Goal: Information Seeking & Learning: Learn about a topic

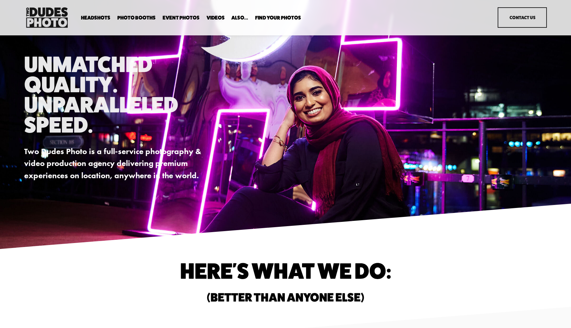
click at [145, 18] on span "Photo Booths" at bounding box center [136, 17] width 38 height 5
click at [0, 0] on span "Tuxedo B+W Booth" at bounding box center [0, 0] width 0 height 0
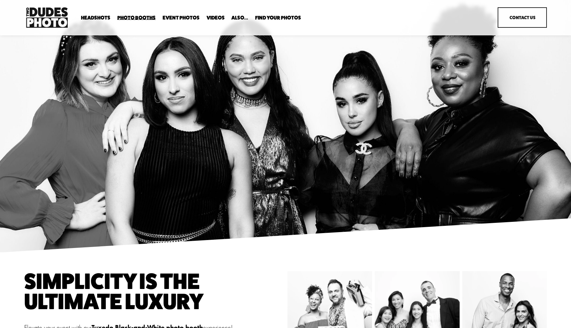
click at [0, 0] on span "Bespoke Booth" at bounding box center [0, 0] width 0 height 0
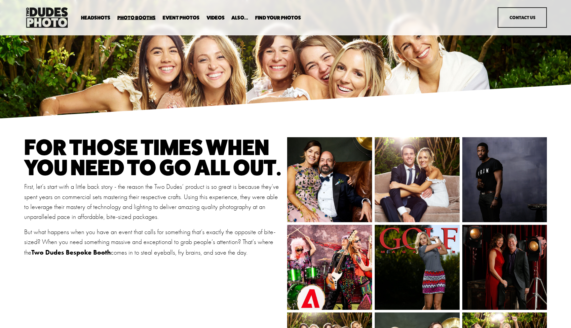
click at [0, 0] on span "Backdrop Options" at bounding box center [0, 0] width 0 height 0
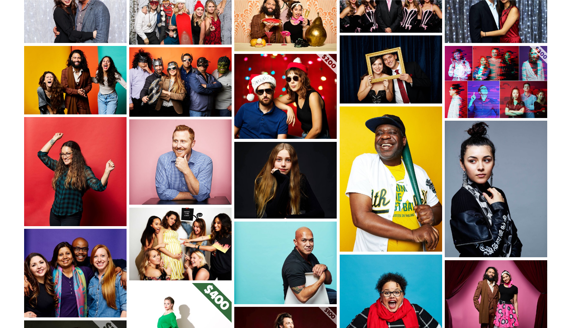
scroll to position [248, 0]
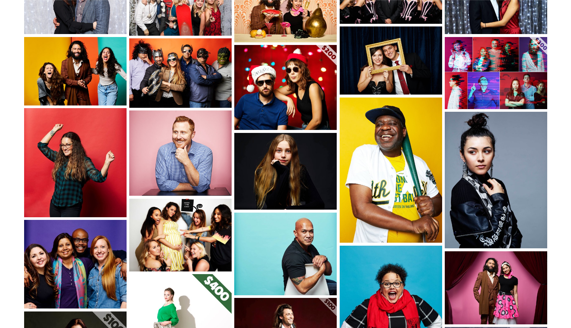
click at [275, 98] on img at bounding box center [285, 87] width 103 height 85
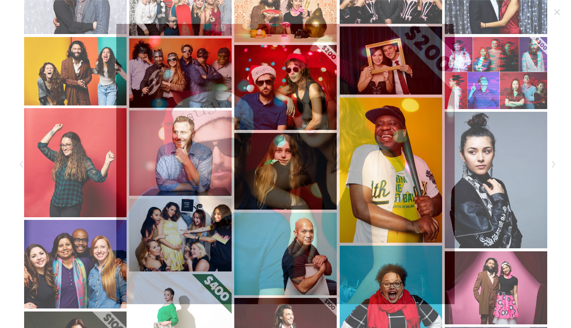
click at [60, 36] on div "Gallery" at bounding box center [151, 164] width 268 height 280
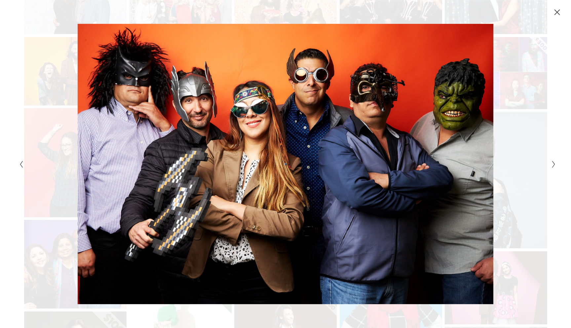
click at [22, 161] on icon "Previous Slide" at bounding box center [21, 164] width 4 height 8
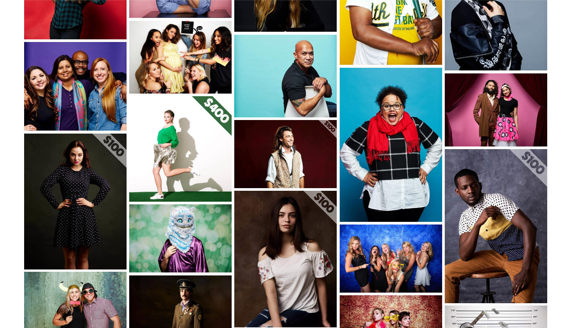
scroll to position [427, 0]
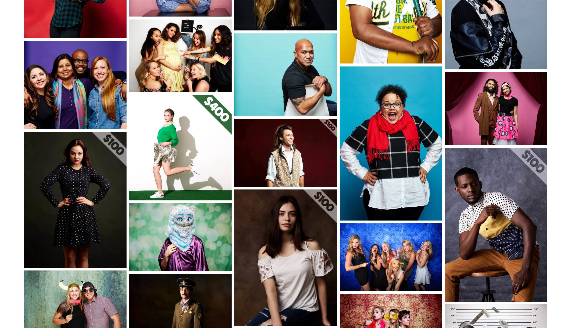
click at [368, 174] on img at bounding box center [391, 143] width 103 height 154
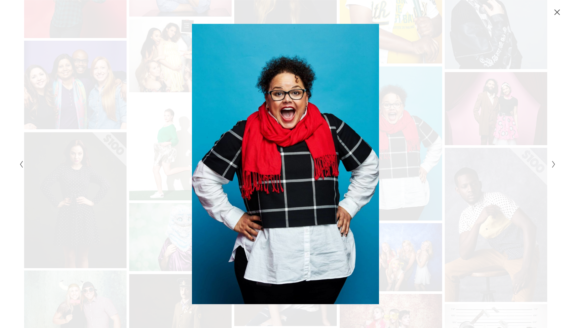
click at [21, 164] on icon "Previous Slide" at bounding box center [21, 164] width 4 height 8
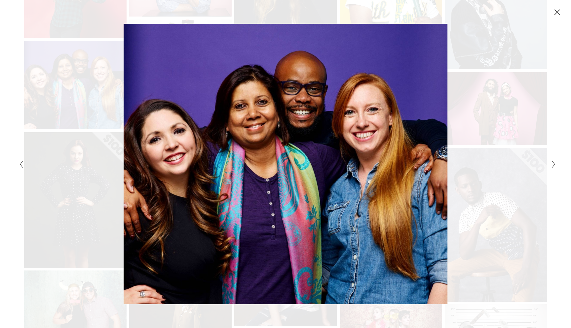
click at [556, 15] on icon "Close" at bounding box center [557, 12] width 7 height 7
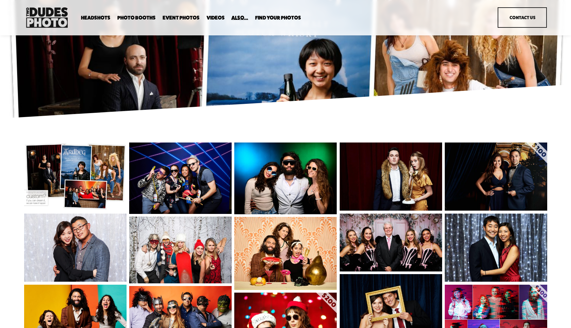
click at [210, 16] on link "Videos" at bounding box center [216, 18] width 18 height 6
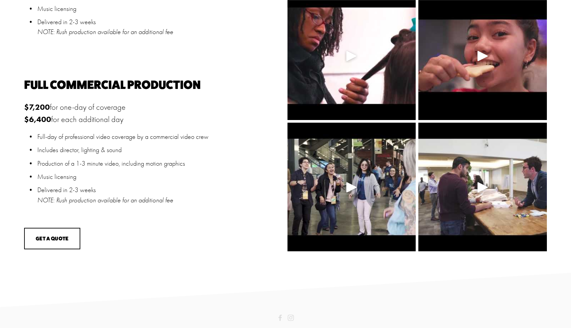
scroll to position [561, 0]
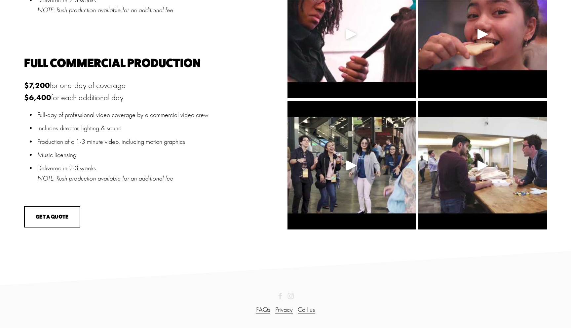
click at [293, 296] on use "Instagram" at bounding box center [290, 295] width 13 height 13
